Goal: Transaction & Acquisition: Purchase product/service

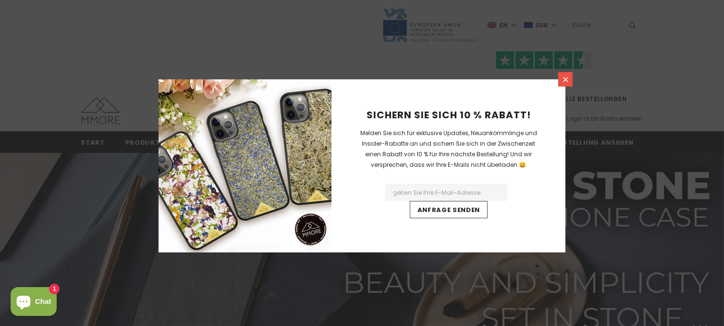
click at [565, 76] on icon at bounding box center [565, 79] width 8 height 8
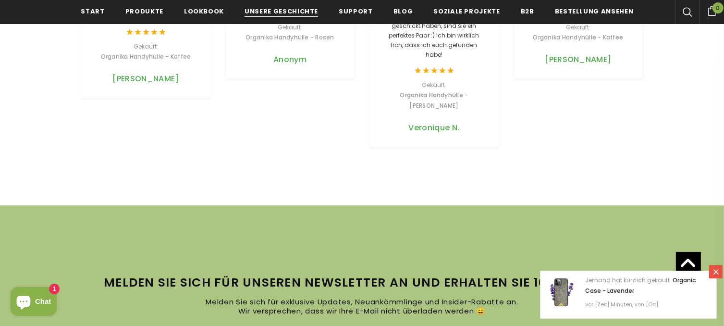
scroll to position [2593, 0]
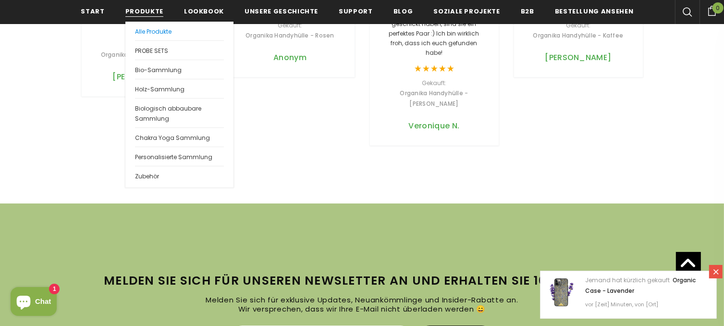
click at [155, 32] on span "Alle Produkte" at bounding box center [153, 31] width 36 height 8
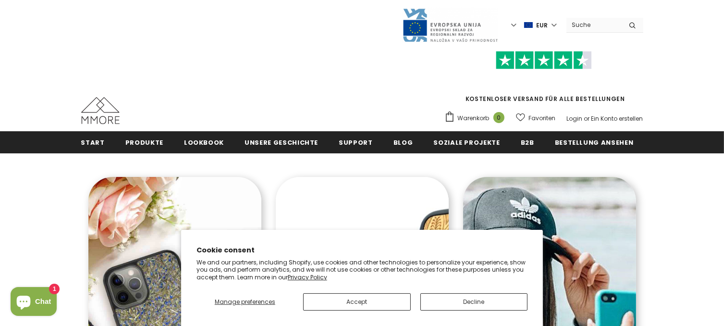
scroll to position [69, 0]
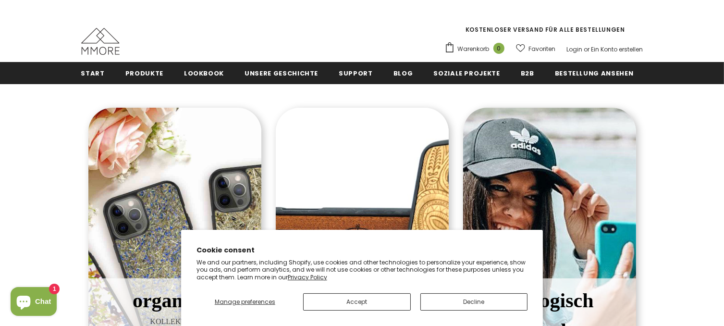
click at [299, 101] on div "[PERSON_NAME] KOLLEKTION Luxuriöse Holzarten, handgeölt mit den [PERSON_NAME] a…" at bounding box center [361, 261] width 187 height 323
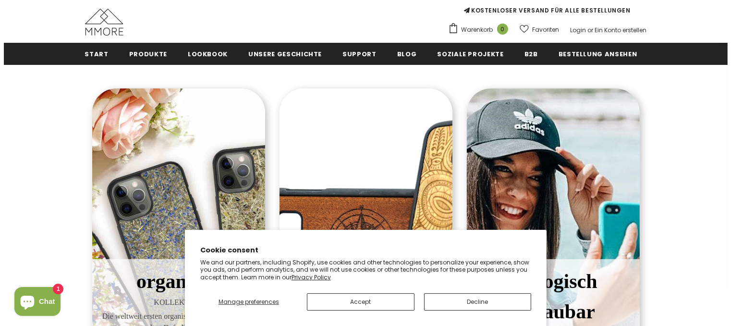
scroll to position [142, 0]
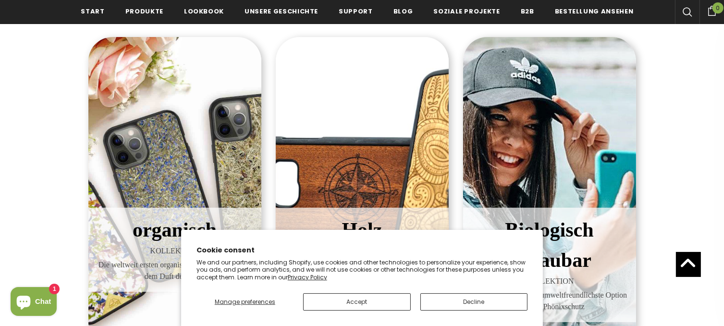
click at [684, 7] on icon at bounding box center [687, 12] width 10 height 10
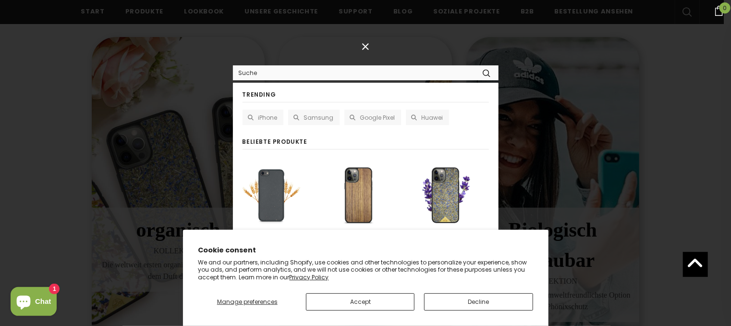
click at [471, 76] on input "Search Site" at bounding box center [354, 73] width 242 height 14
click at [391, 119] on span "Google Pixel" at bounding box center [377, 117] width 35 height 8
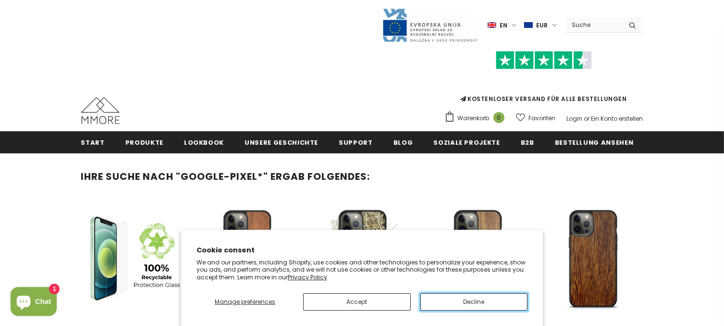
click at [433, 304] on button "Decline" at bounding box center [474, 301] width 108 height 17
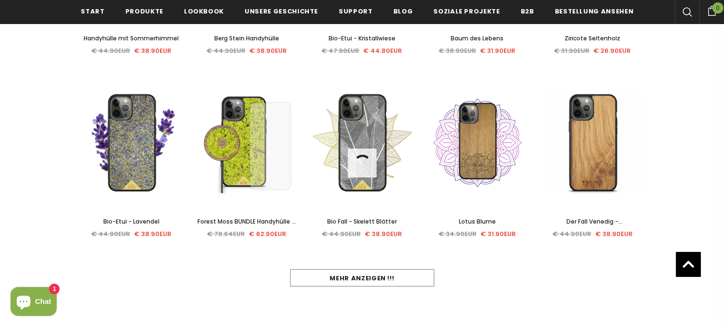
scroll to position [485, 0]
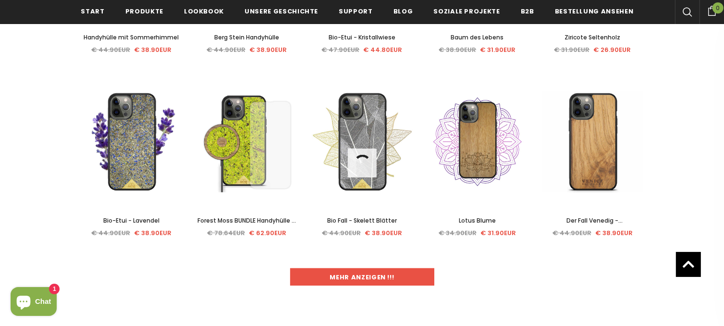
click at [401, 281] on link "Mehr anzeigen !!!" at bounding box center [362, 276] width 144 height 17
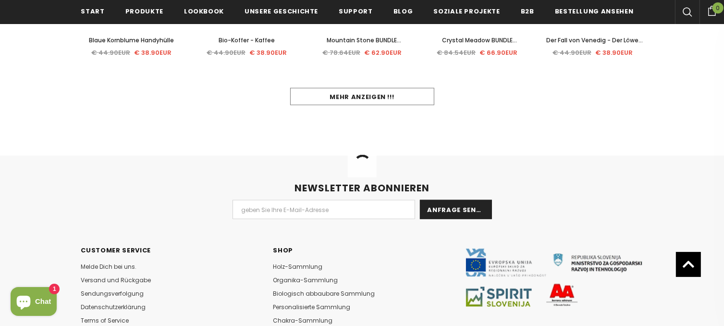
scroll to position [1218, 0]
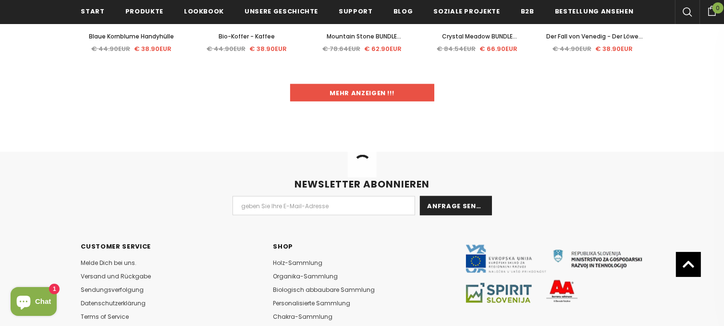
click at [402, 93] on link "Mehr anzeigen !!!" at bounding box center [362, 92] width 144 height 17
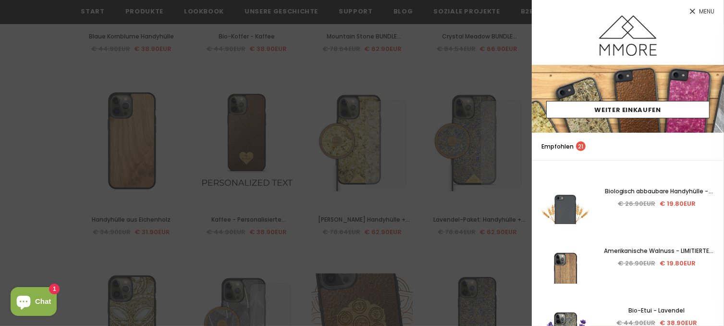
click at [690, 12] on icon at bounding box center [692, 11] width 8 height 8
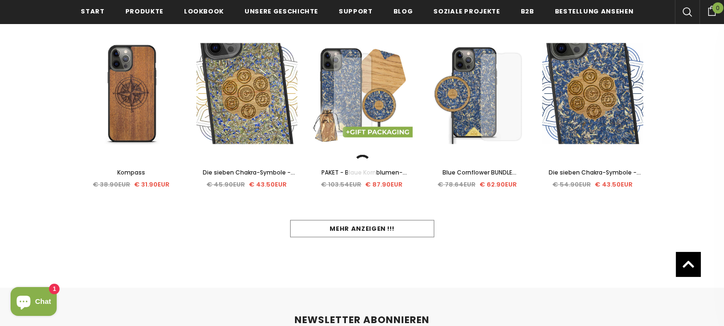
scroll to position [1632, 0]
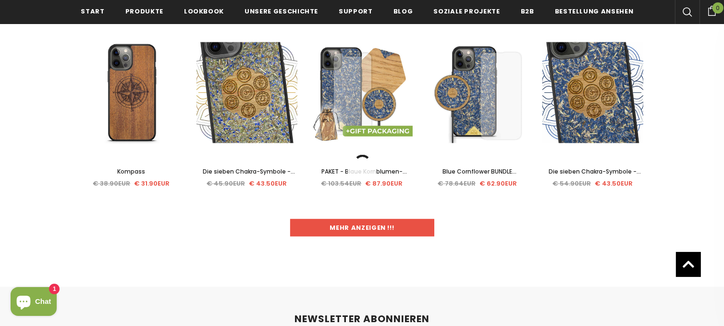
click at [419, 230] on link "Mehr anzeigen !!!" at bounding box center [362, 227] width 144 height 17
